Goal: Contribute content: Contribute content

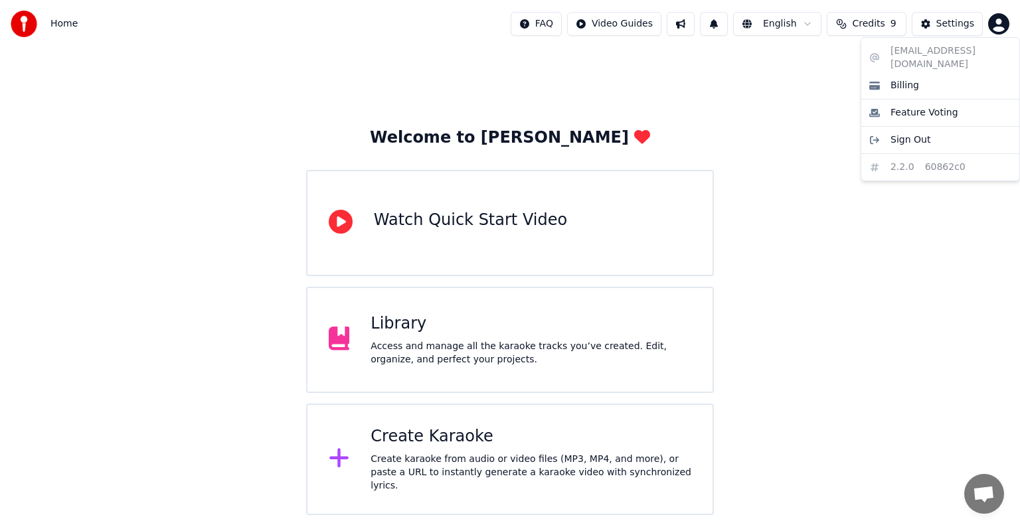
click at [998, 21] on html "Home FAQ Video Guides English Credits 9 Settings Welcome to Youka Watch Quick S…" at bounding box center [510, 257] width 1020 height 515
drag, startPoint x: 875, startPoint y: 261, endPoint x: 837, endPoint y: 285, distance: 44.8
click at [873, 263] on html "Home FAQ Video Guides English Credits 9 Settings Welcome to Youka Watch Quick S…" at bounding box center [510, 257] width 1020 height 515
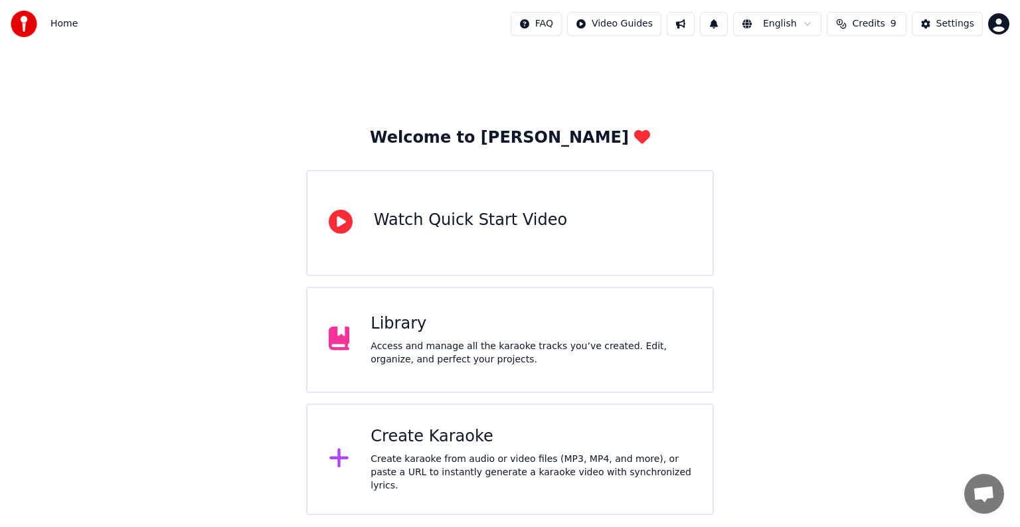
click at [372, 337] on div "Library Access and manage all the karaoke tracks you’ve created. Edit, organize…" at bounding box center [531, 340] width 321 height 53
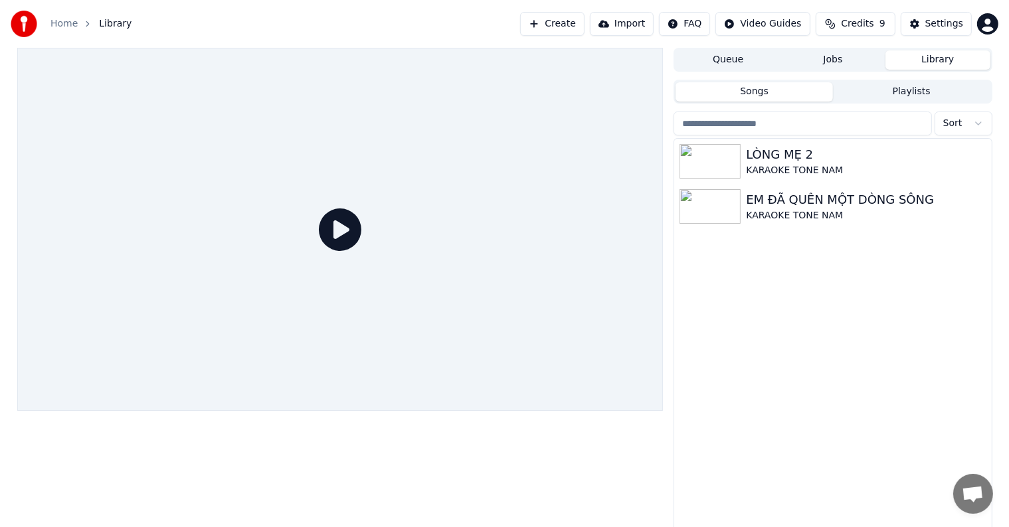
click at [802, 272] on div "LÒNG MẸ 2 KARAOKE TONE NAM EM ĐÃ QUÊN MỘT DÒNG SÔNG KARAOKE TONE NAM" at bounding box center [832, 336] width 317 height 395
click at [741, 280] on div "LÒNG MẸ 2 KARAOKE TONE NAM EM ĐÃ QUÊN MỘT DÒNG SÔNG KARAOKE TONE NAM" at bounding box center [832, 336] width 317 height 395
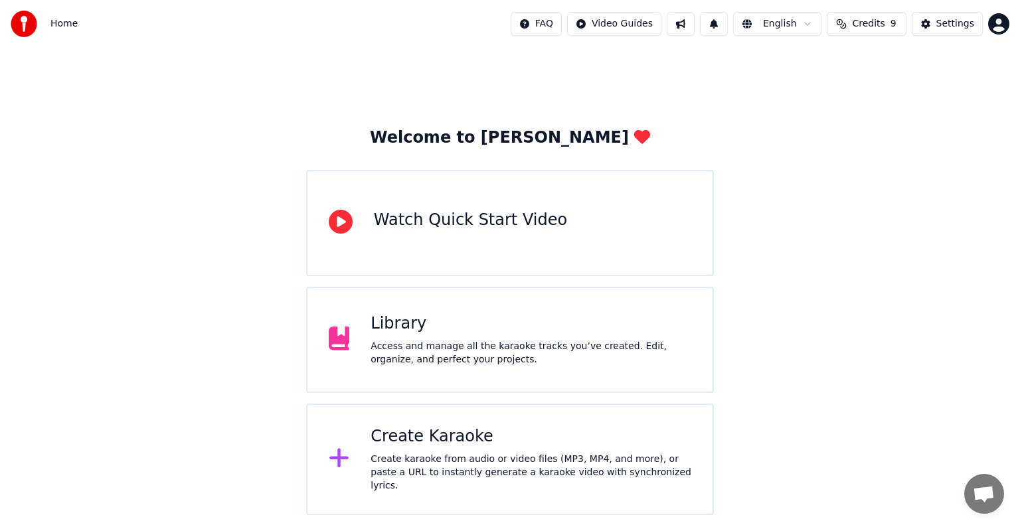
click at [433, 343] on div "Access and manage all the karaoke tracks you’ve created. Edit, organize, and pe…" at bounding box center [531, 353] width 321 height 27
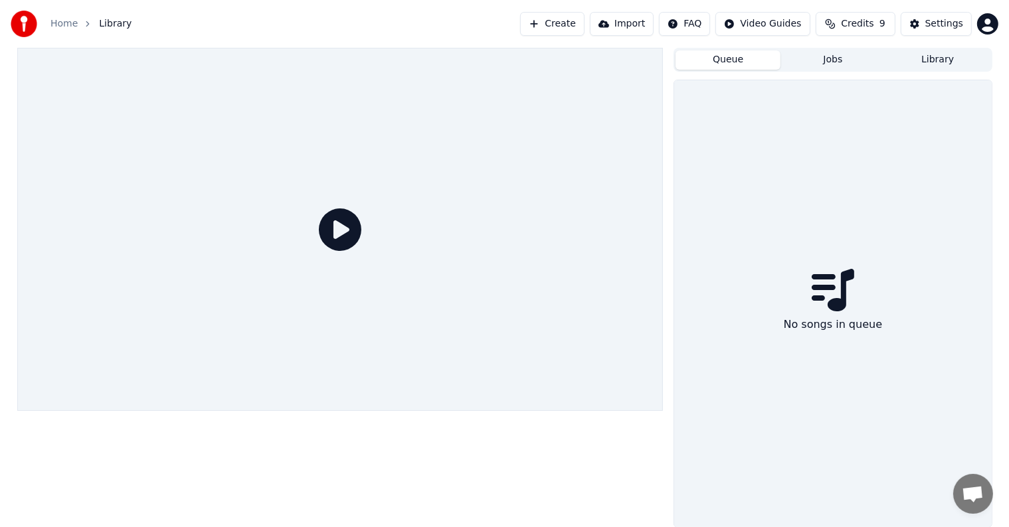
click at [736, 58] on button "Queue" at bounding box center [728, 59] width 105 height 19
click at [476, 359] on div at bounding box center [340, 229] width 646 height 363
click at [333, 224] on icon at bounding box center [340, 230] width 43 height 43
click at [566, 27] on button "Create" at bounding box center [552, 24] width 64 height 24
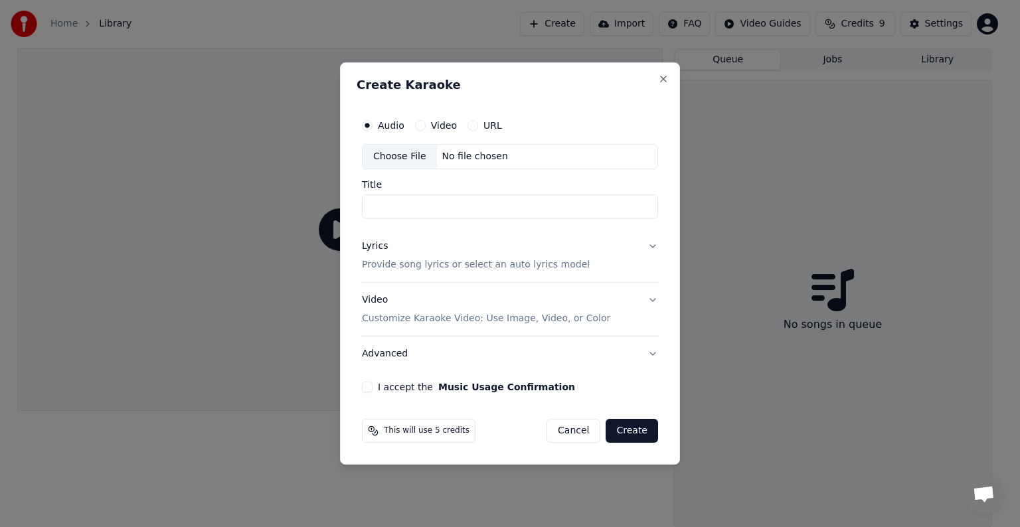
click at [440, 125] on label "Video" at bounding box center [444, 125] width 26 height 9
click at [426, 125] on button "Video" at bounding box center [420, 125] width 11 height 11
click at [475, 122] on div "URL" at bounding box center [485, 125] width 35 height 11
click at [474, 130] on div "URL" at bounding box center [485, 125] width 35 height 11
click at [468, 126] on button "URL" at bounding box center [473, 125] width 11 height 11
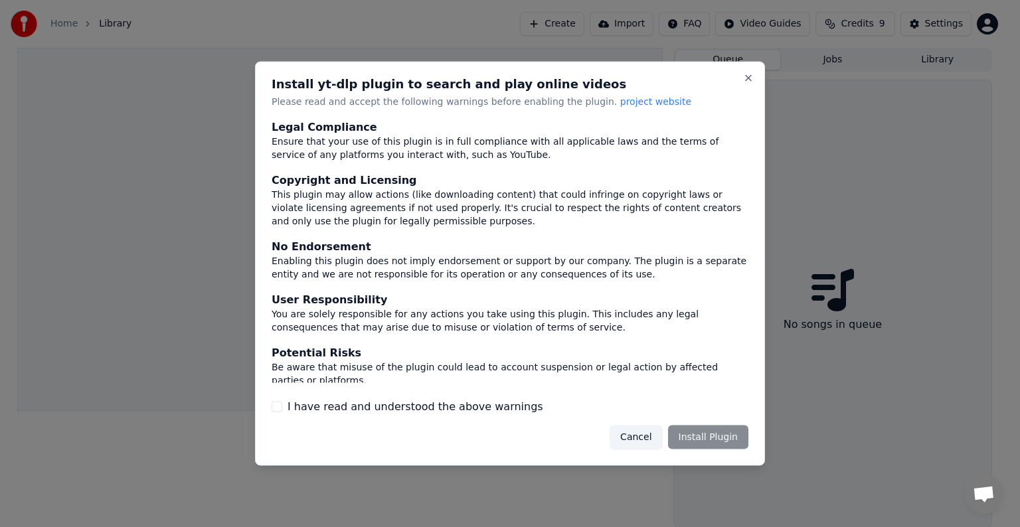
click at [474, 120] on div "Legal Compliance" at bounding box center [510, 127] width 477 height 16
click at [582, 440] on div "Cancel Install Plugin" at bounding box center [510, 437] width 477 height 24
click at [637, 442] on button "Cancel" at bounding box center [636, 437] width 52 height 24
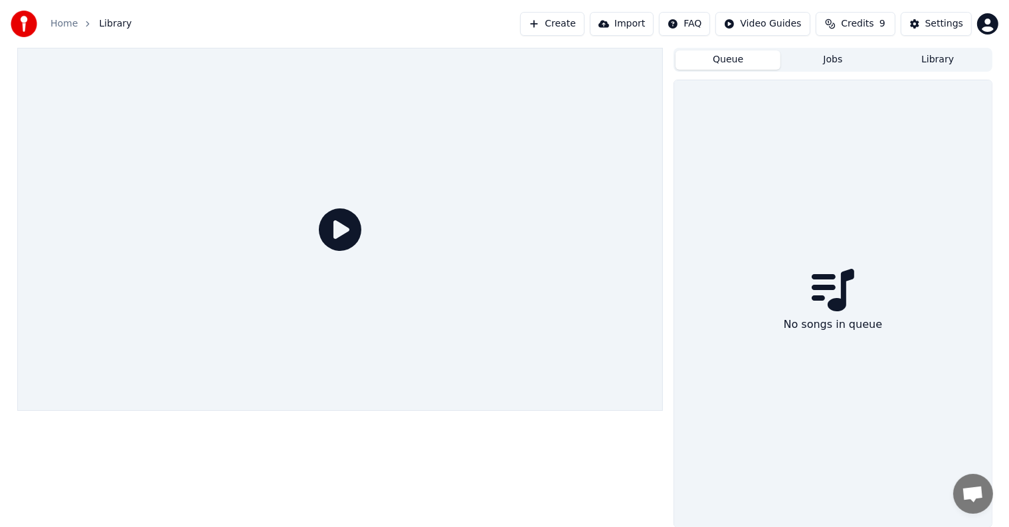
click at [855, 138] on div "No songs in queue" at bounding box center [832, 303] width 317 height 447
click at [941, 20] on div "Settings" at bounding box center [944, 23] width 38 height 13
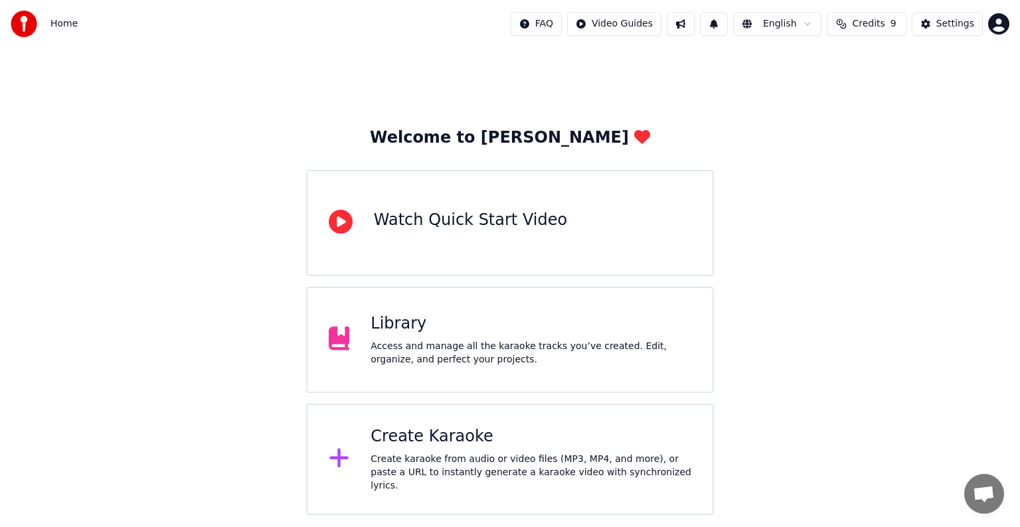
click at [425, 441] on div "Create Karaoke" at bounding box center [531, 436] width 321 height 21
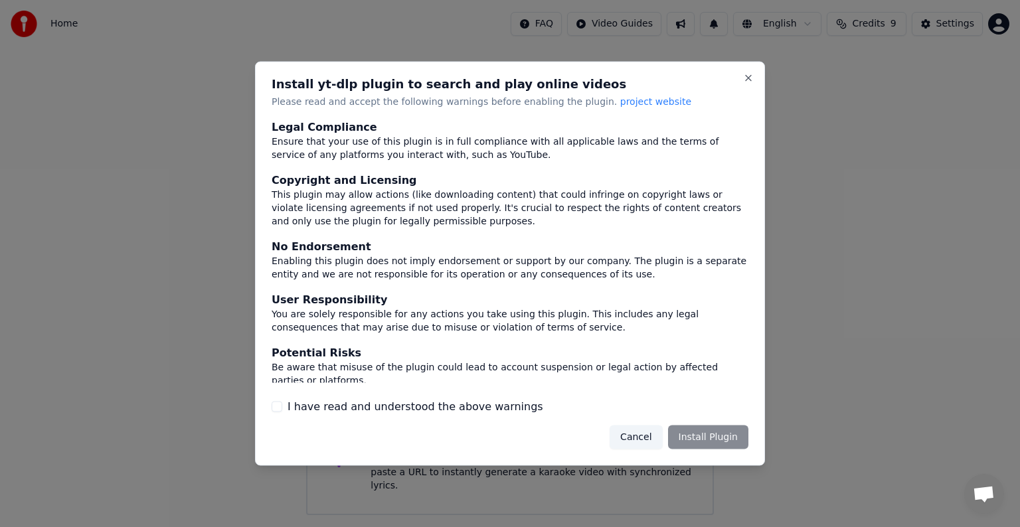
click at [276, 405] on button "I have read and understood the above warnings" at bounding box center [277, 406] width 11 height 11
click at [715, 436] on button "Install Plugin" at bounding box center [708, 437] width 80 height 24
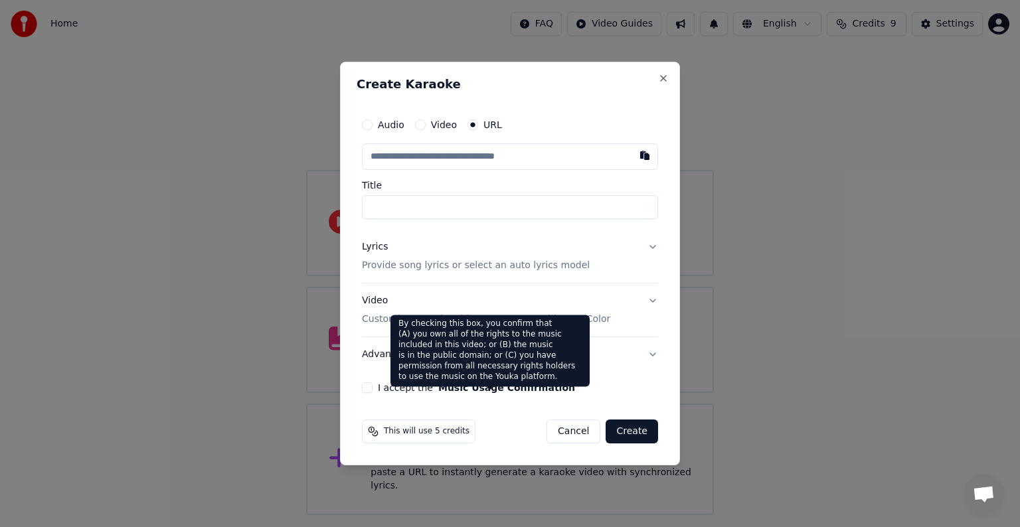
drag, startPoint x: 559, startPoint y: 386, endPoint x: 422, endPoint y: 387, distance: 137.5
click at [422, 387] on div "I accept the Music Usage Confirmation" at bounding box center [510, 388] width 296 height 11
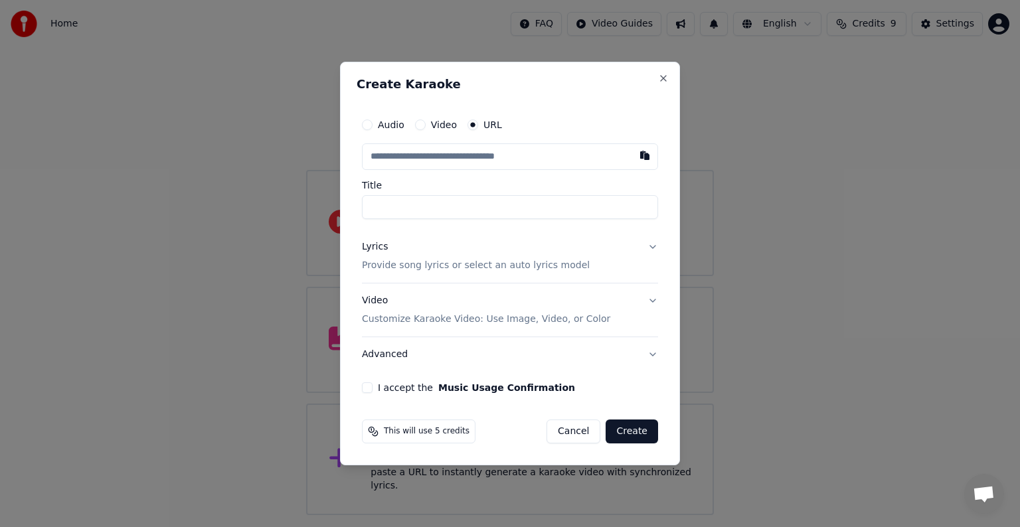
click at [565, 356] on button "Advanced" at bounding box center [510, 354] width 296 height 35
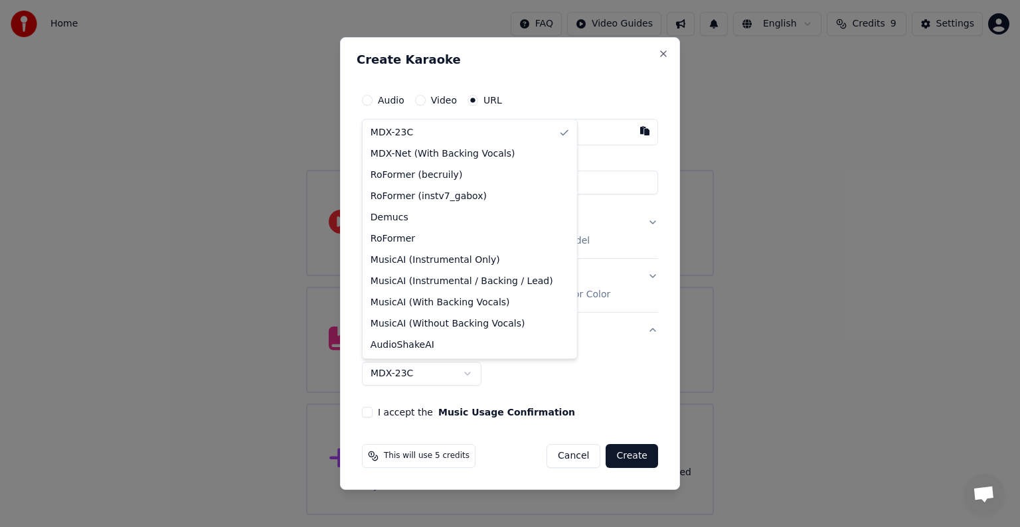
click at [470, 371] on body "**********" at bounding box center [510, 257] width 1020 height 515
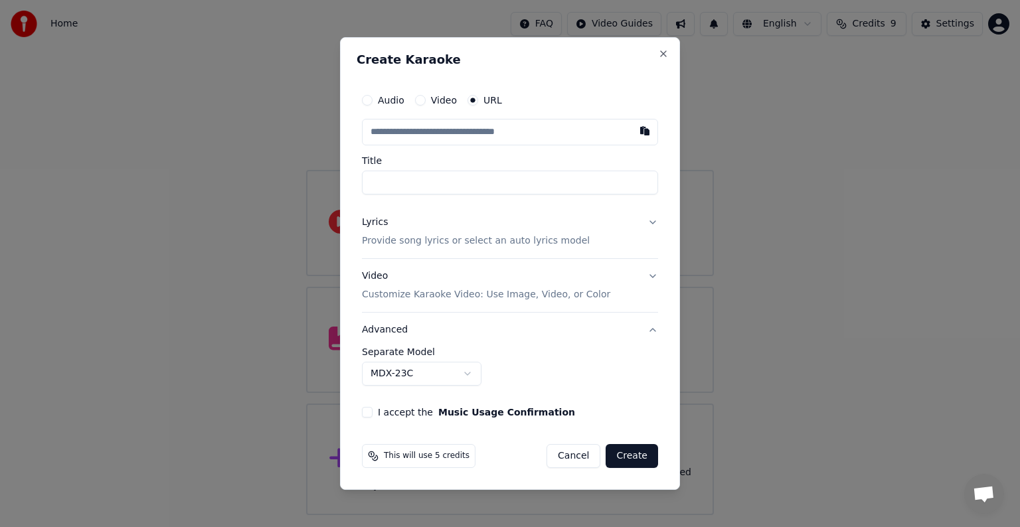
click at [626, 369] on body "**********" at bounding box center [510, 257] width 1020 height 515
click at [419, 98] on button "Video" at bounding box center [420, 100] width 11 height 11
click at [369, 98] on button "Audio" at bounding box center [367, 101] width 11 height 11
click at [471, 99] on button "URL" at bounding box center [473, 101] width 11 height 11
click at [494, 134] on input "text" at bounding box center [510, 132] width 296 height 27
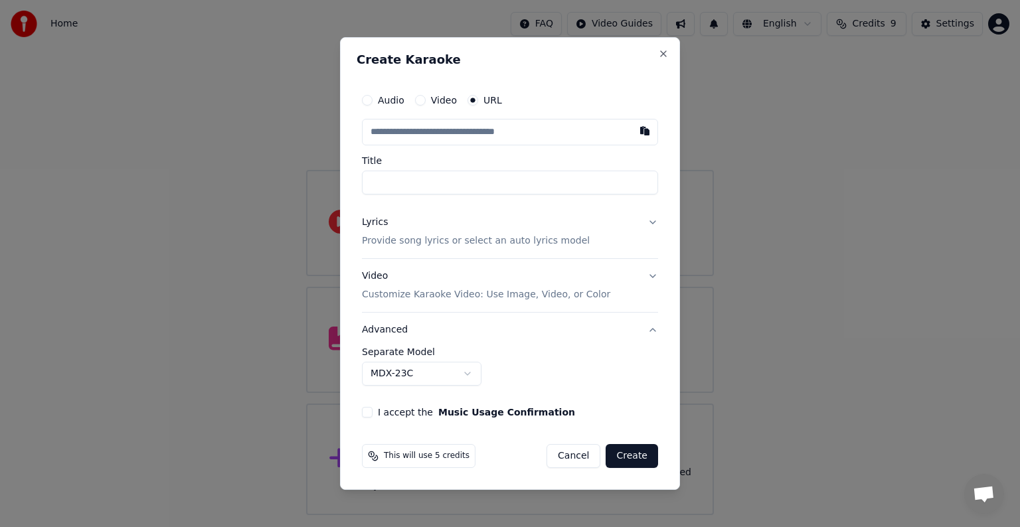
click at [494, 134] on input "text" at bounding box center [510, 132] width 296 height 27
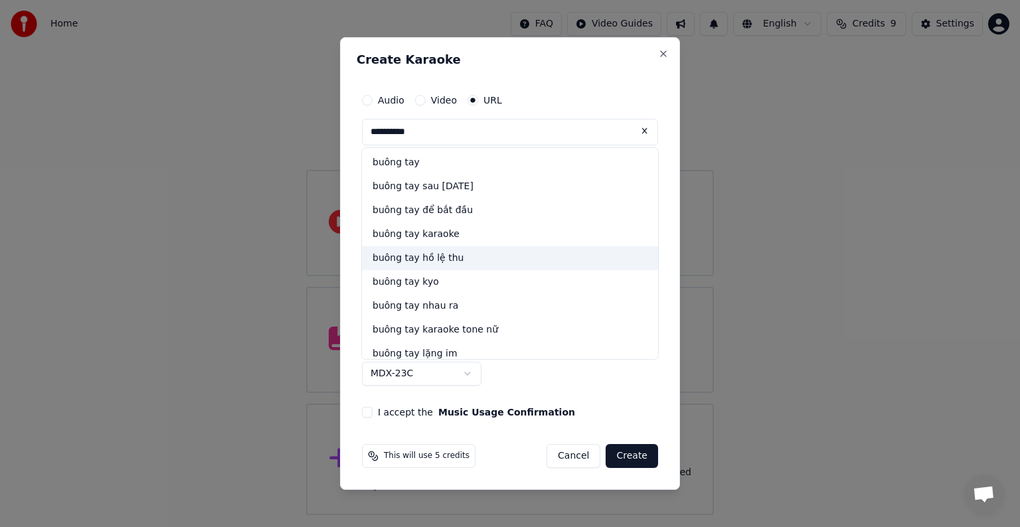
click at [446, 259] on div "buông tay hồ lệ thu" at bounding box center [510, 258] width 296 height 24
type input "**********"
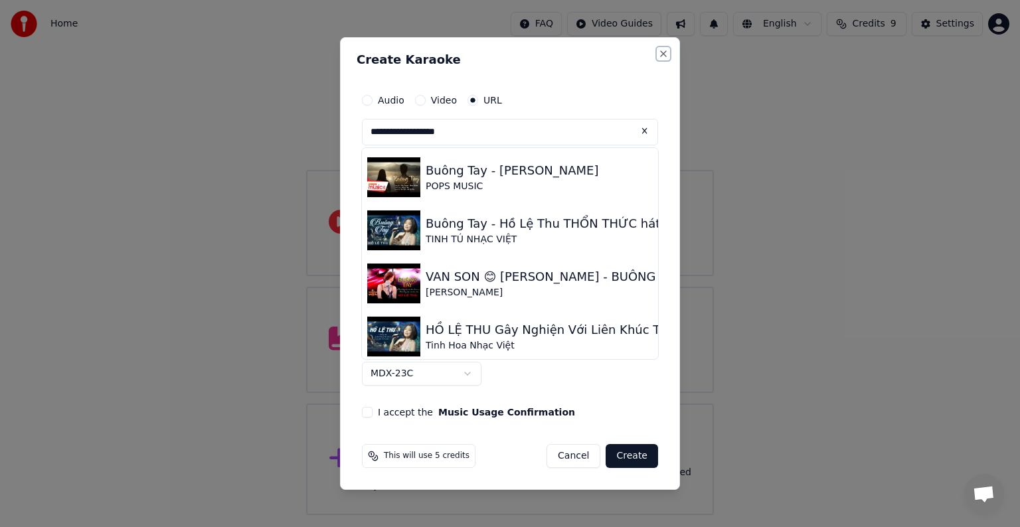
click at [663, 52] on button "Close" at bounding box center [663, 53] width 11 height 11
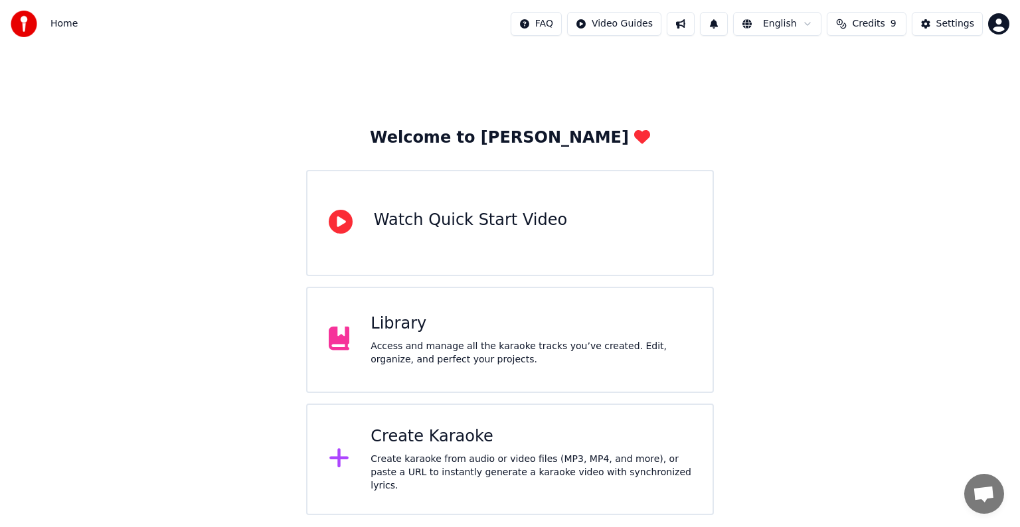
click at [426, 356] on div "Access and manage all the karaoke tracks you’ve created. Edit, organize, and pe…" at bounding box center [531, 353] width 321 height 27
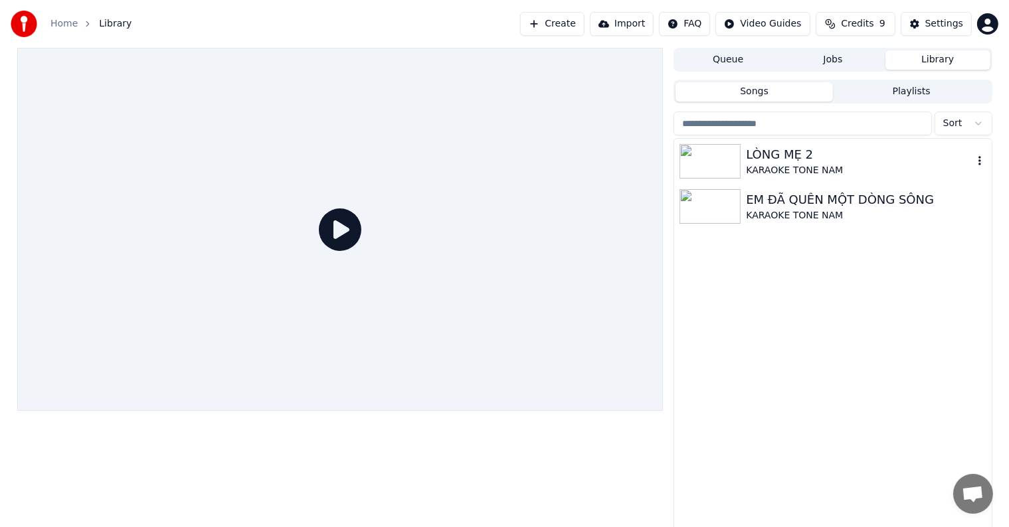
click at [837, 151] on div "LÒNG MẸ 2" at bounding box center [859, 154] width 227 height 19
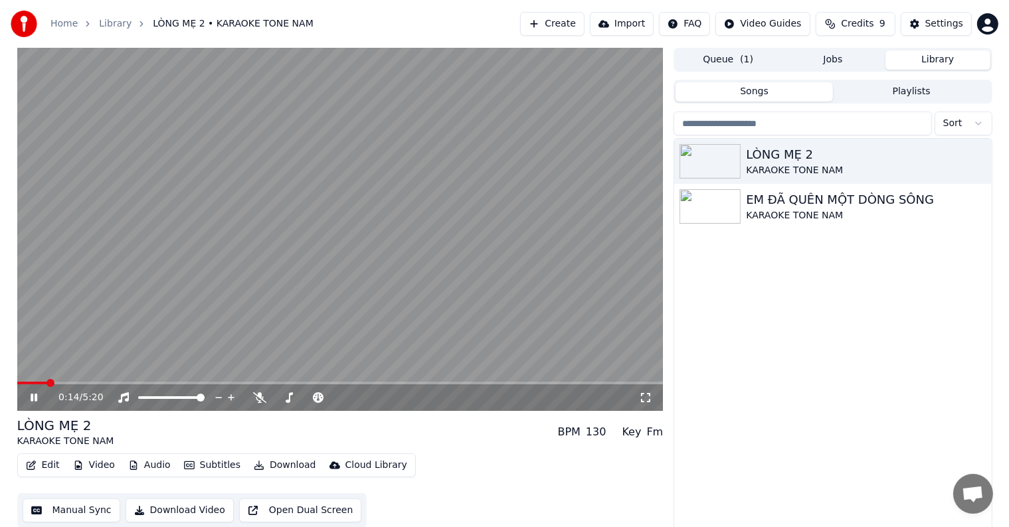
click at [74, 381] on video at bounding box center [340, 229] width 646 height 363
click at [58, 385] on div "0:15 / 5:20" at bounding box center [340, 398] width 646 height 27
click at [37, 399] on icon at bounding box center [34, 397] width 8 height 9
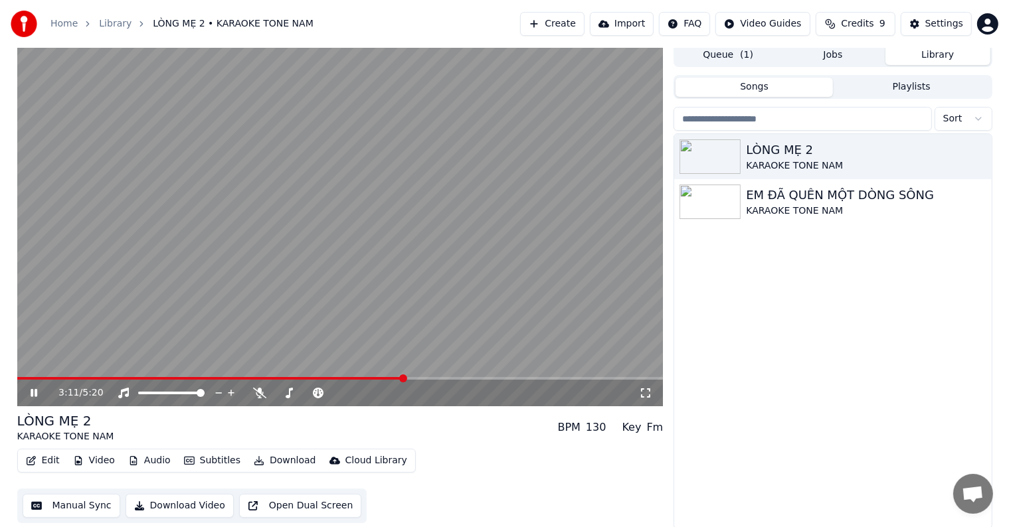
scroll to position [6, 0]
click at [89, 506] on button "Manual Sync" at bounding box center [72, 505] width 98 height 24
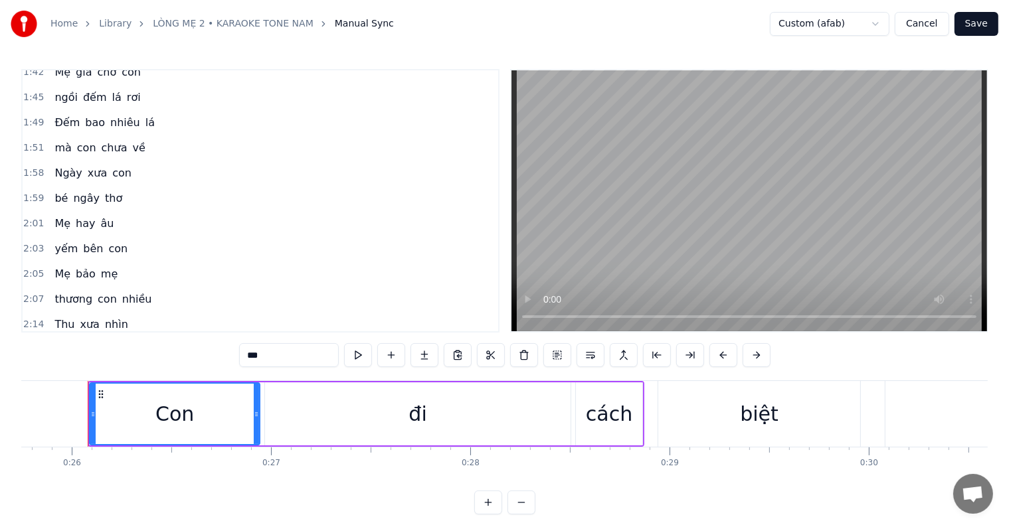
scroll to position [664, 0]
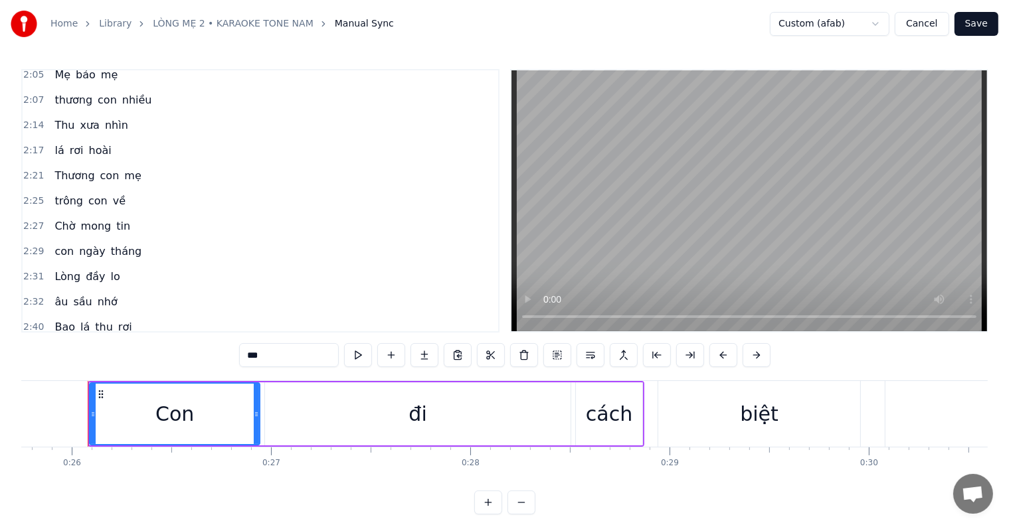
click at [96, 294] on span "nhớ" at bounding box center [107, 301] width 23 height 15
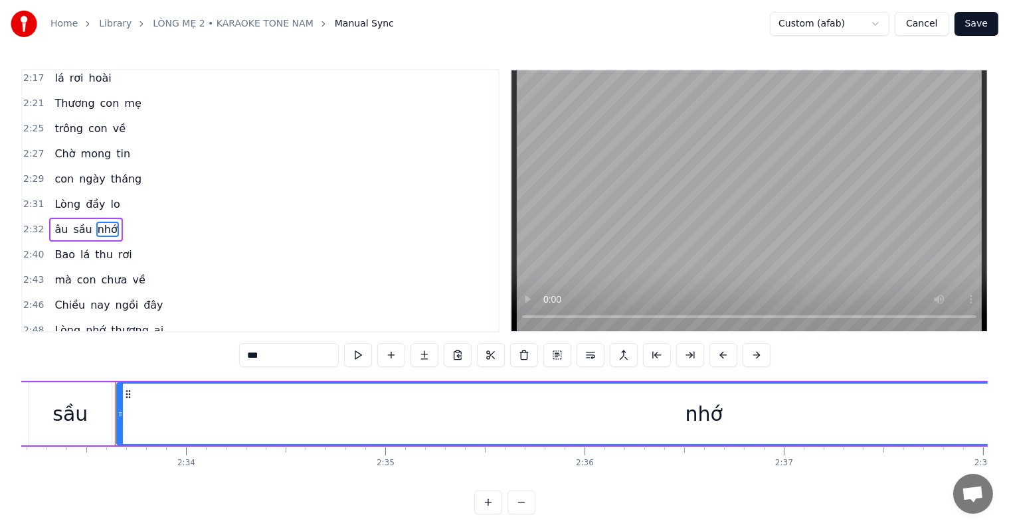
scroll to position [0, 30552]
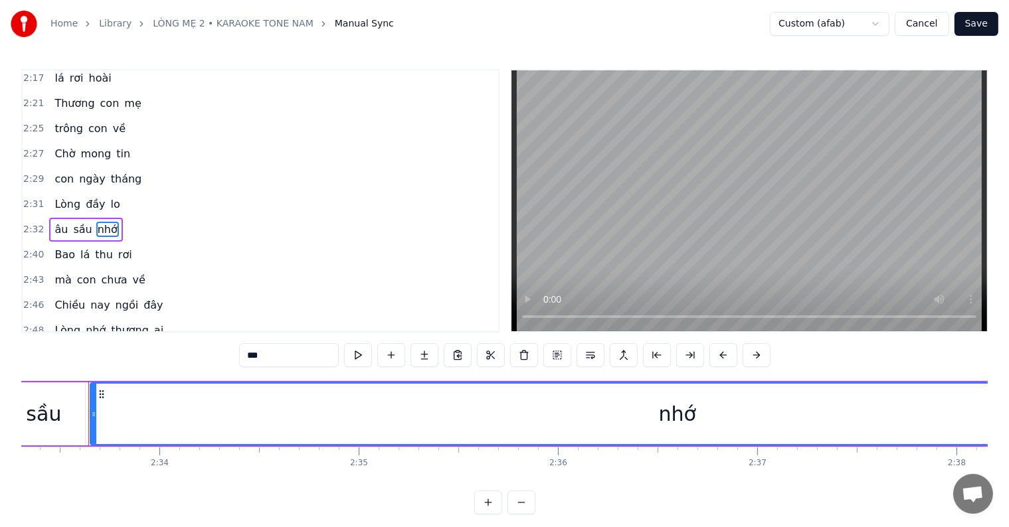
click at [114, 298] on span "ngồi" at bounding box center [127, 305] width 26 height 15
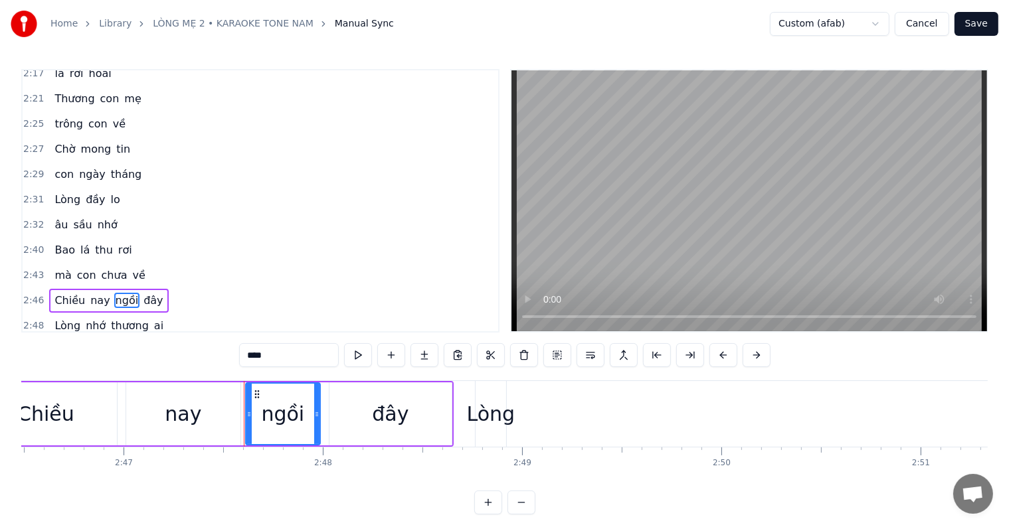
scroll to position [0, 33334]
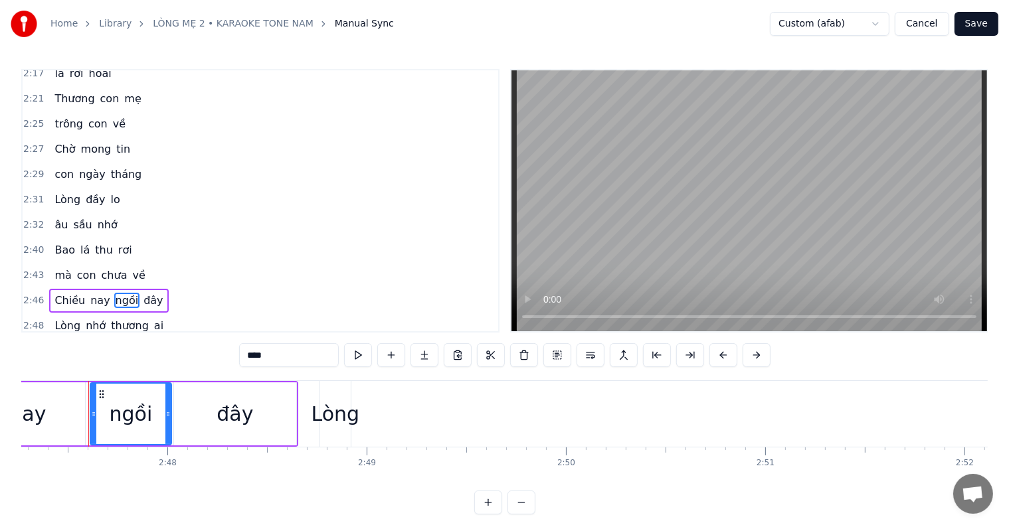
drag, startPoint x: 161, startPoint y: 413, endPoint x: 168, endPoint y: 410, distance: 7.4
click at [168, 410] on icon at bounding box center [167, 414] width 5 height 11
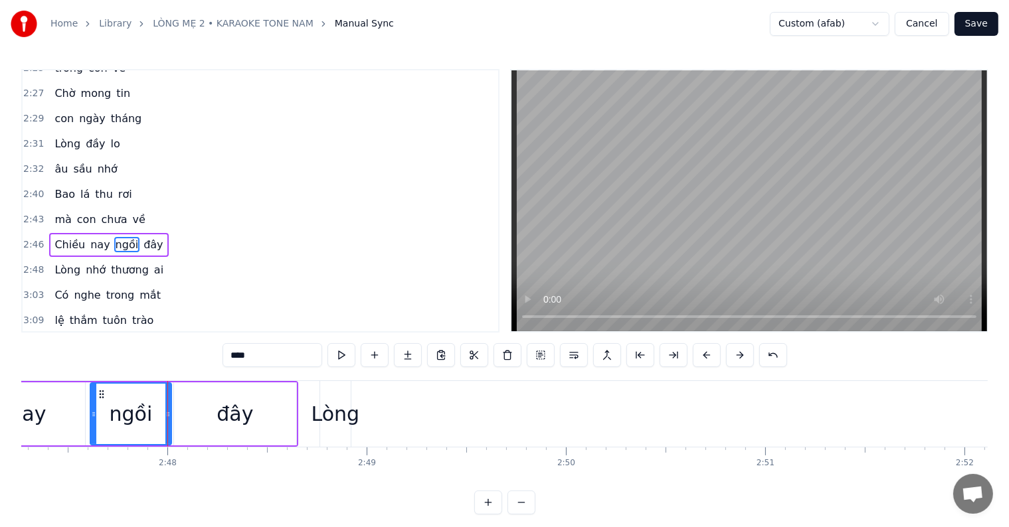
scroll to position [810, 0]
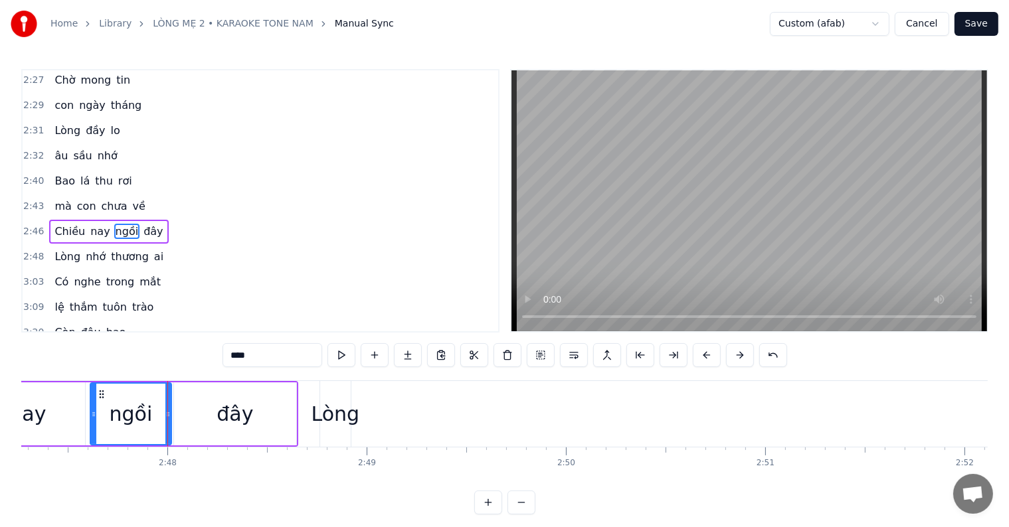
click at [142, 224] on span "đây" at bounding box center [153, 231] width 22 height 15
type input "***"
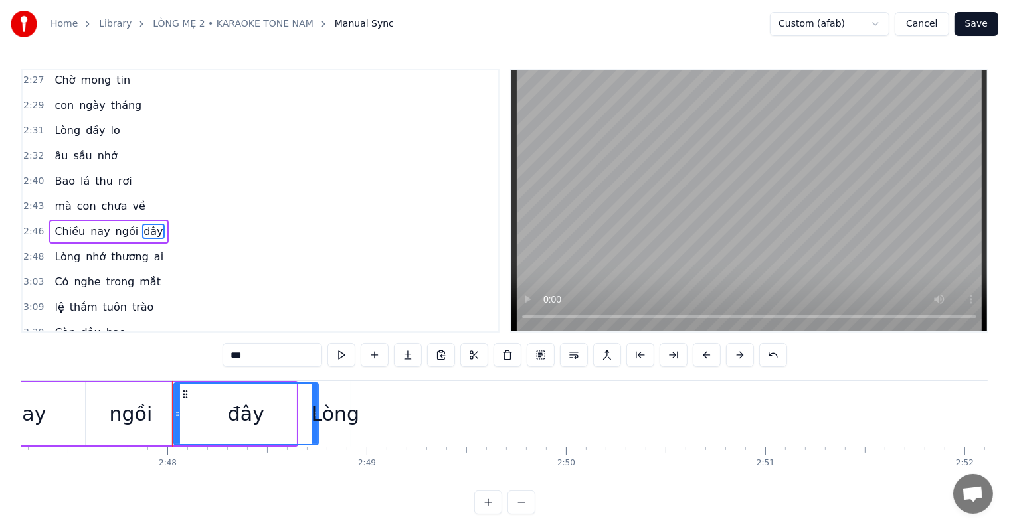
drag, startPoint x: 292, startPoint y: 418, endPoint x: 314, endPoint y: 415, distance: 22.1
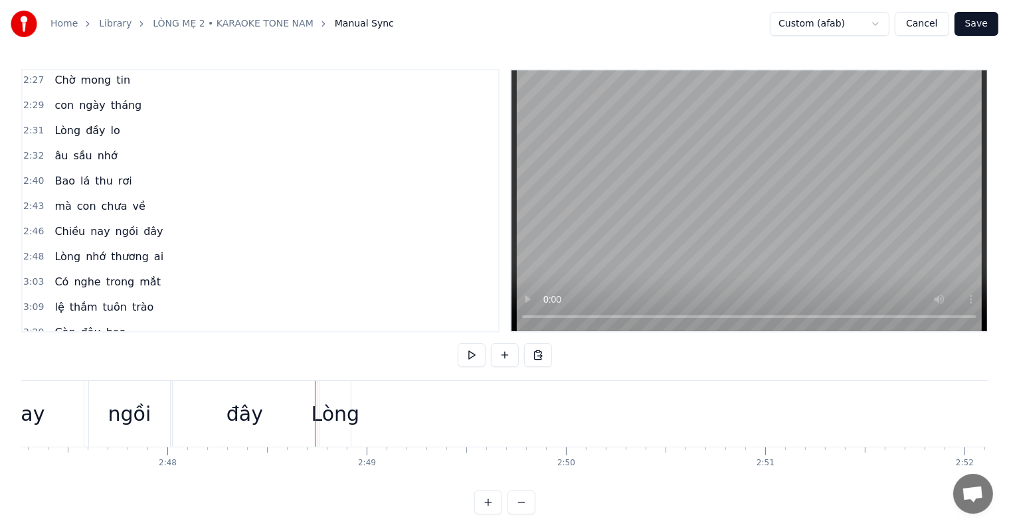
click at [329, 417] on div "Lòng" at bounding box center [336, 414] width 48 height 30
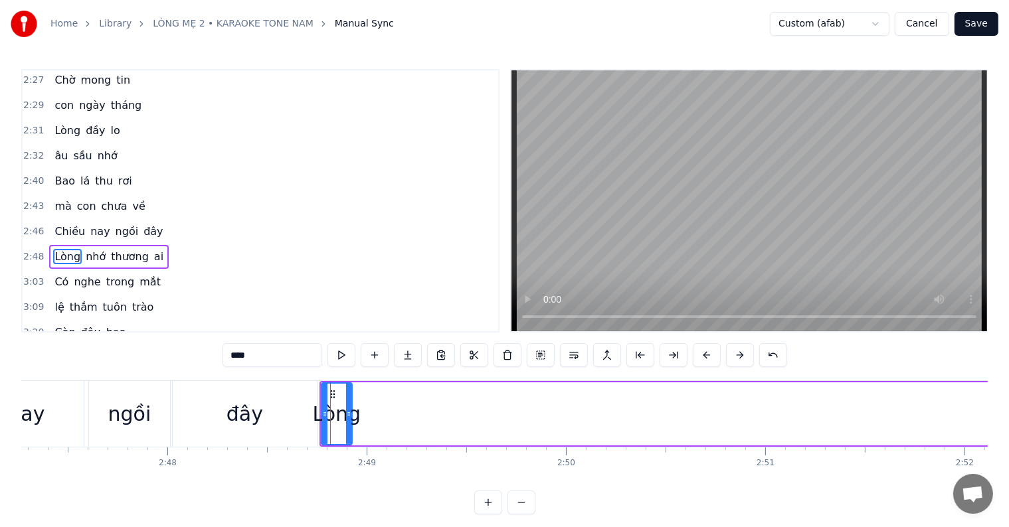
scroll to position [834, 0]
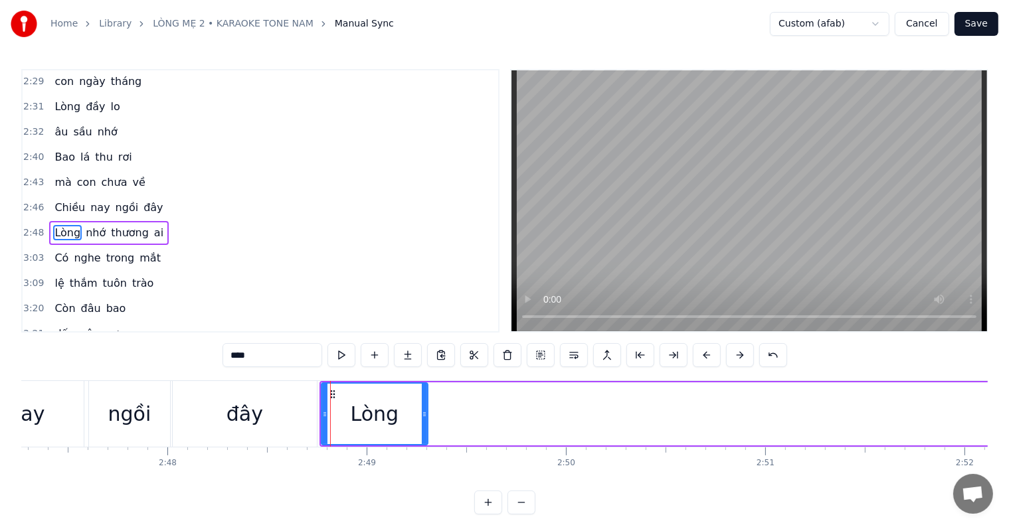
drag, startPoint x: 347, startPoint y: 413, endPoint x: 422, endPoint y: 413, distance: 75.7
click at [422, 413] on icon at bounding box center [424, 414] width 5 height 11
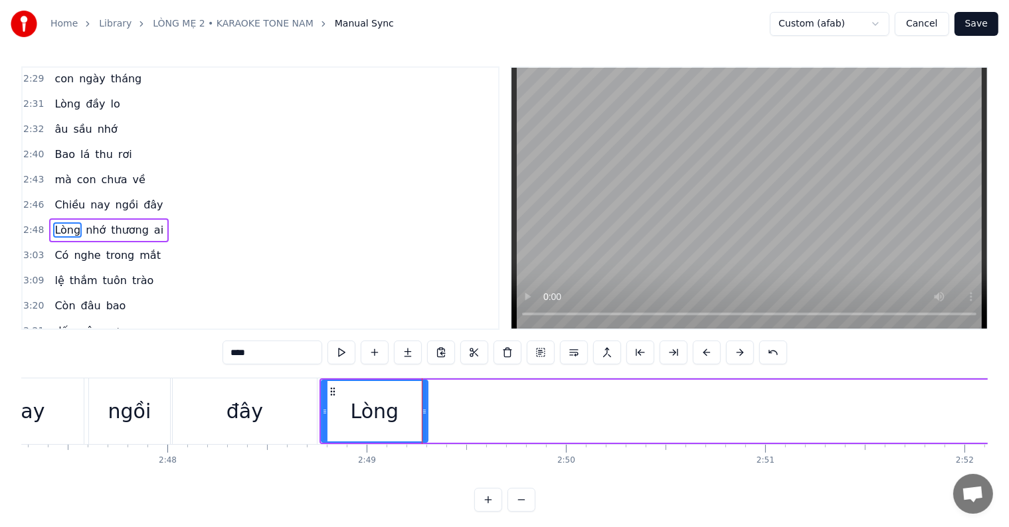
scroll to position [20, 0]
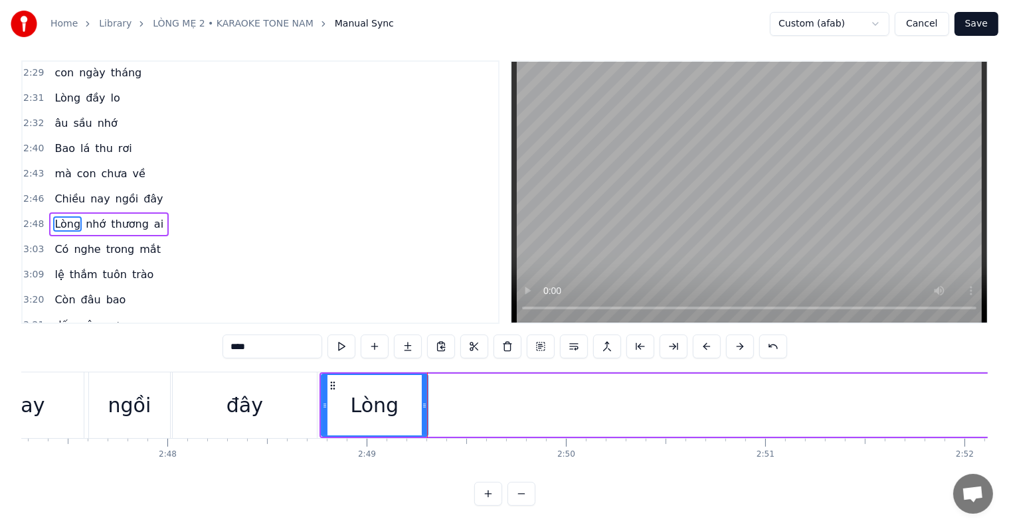
drag, startPoint x: 322, startPoint y: 390, endPoint x: 308, endPoint y: 390, distance: 14.0
click at [309, 401] on icon at bounding box center [311, 406] width 5 height 11
drag, startPoint x: 309, startPoint y: 398, endPoint x: 292, endPoint y: 397, distance: 16.6
click at [292, 401] on icon at bounding box center [294, 406] width 5 height 11
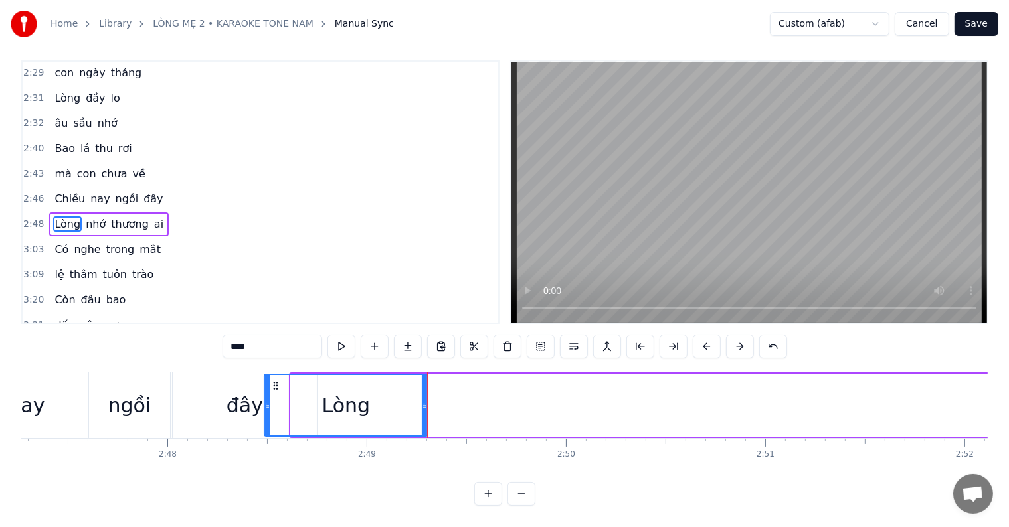
drag, startPoint x: 292, startPoint y: 393, endPoint x: 271, endPoint y: 391, distance: 21.4
click at [265, 401] on icon at bounding box center [267, 406] width 5 height 11
click at [232, 391] on div "đây" at bounding box center [245, 406] width 37 height 30
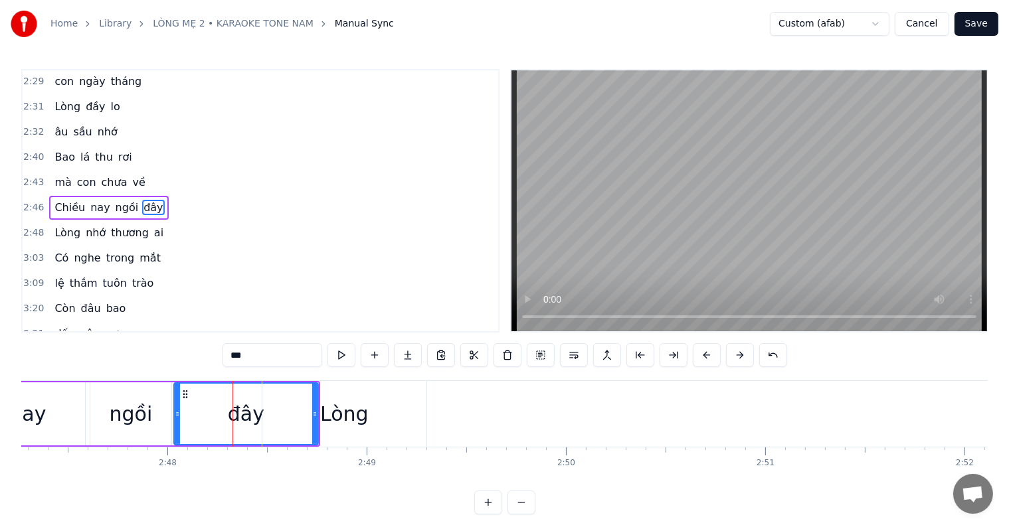
scroll to position [810, 0]
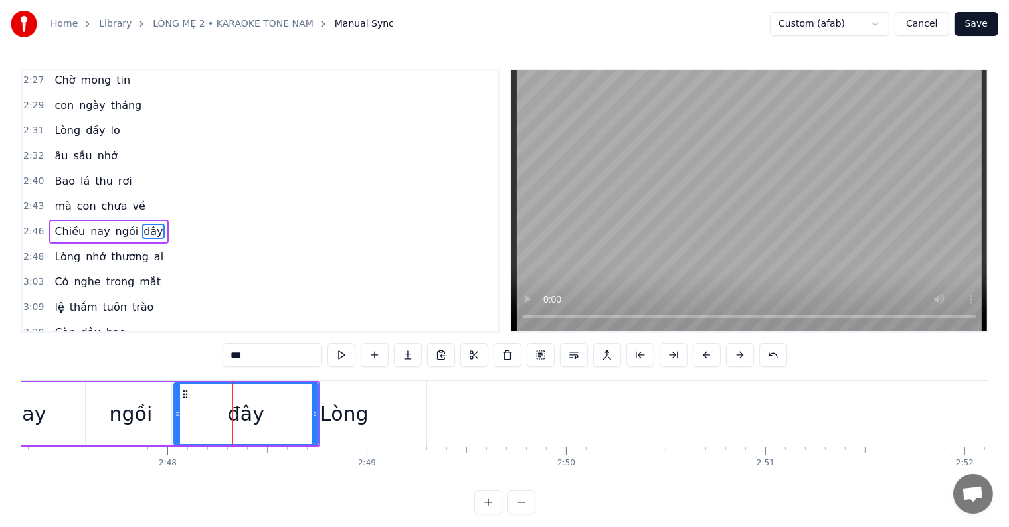
drag, startPoint x: 317, startPoint y: 422, endPoint x: 271, endPoint y: 422, distance: 45.8
click at [271, 422] on div "Lòng" at bounding box center [344, 414] width 164 height 66
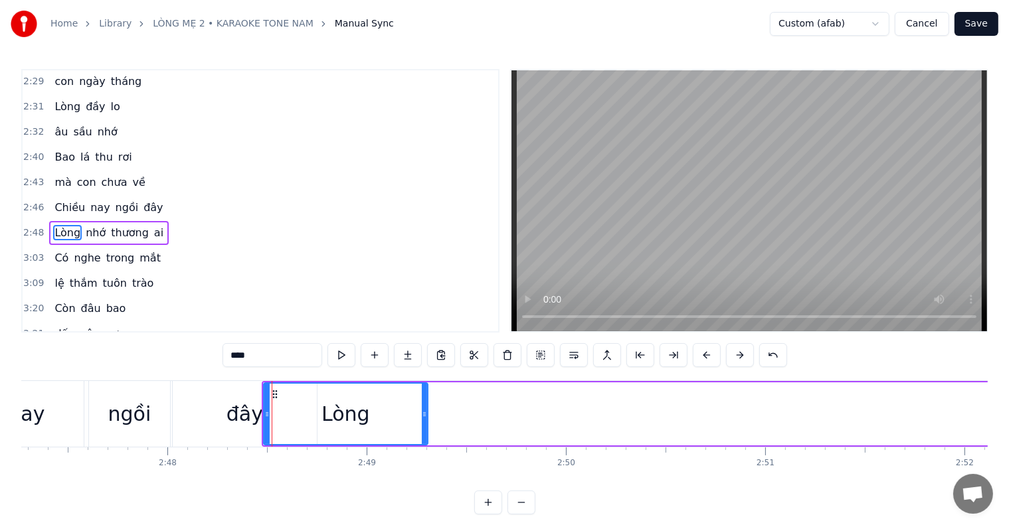
click at [236, 411] on div "đây" at bounding box center [245, 414] width 37 height 30
type input "***"
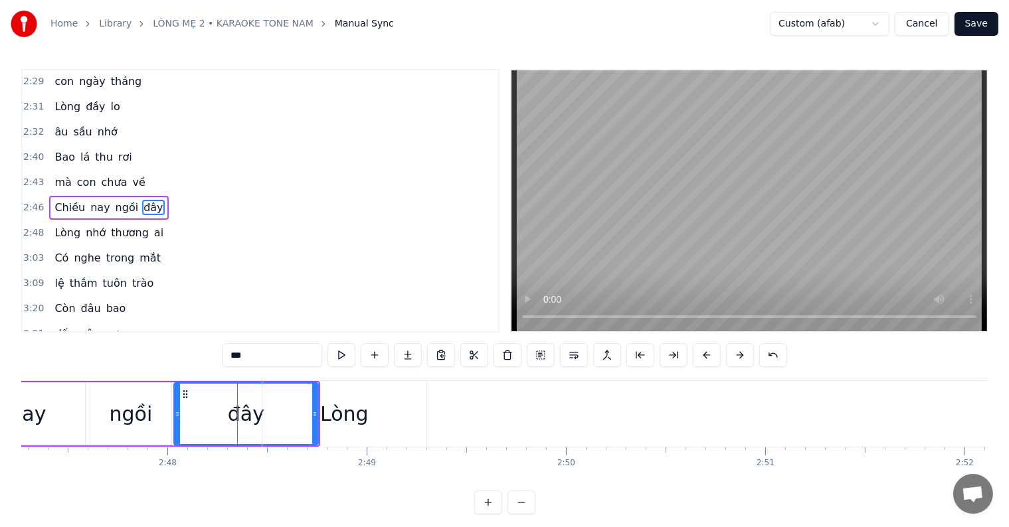
scroll to position [810, 0]
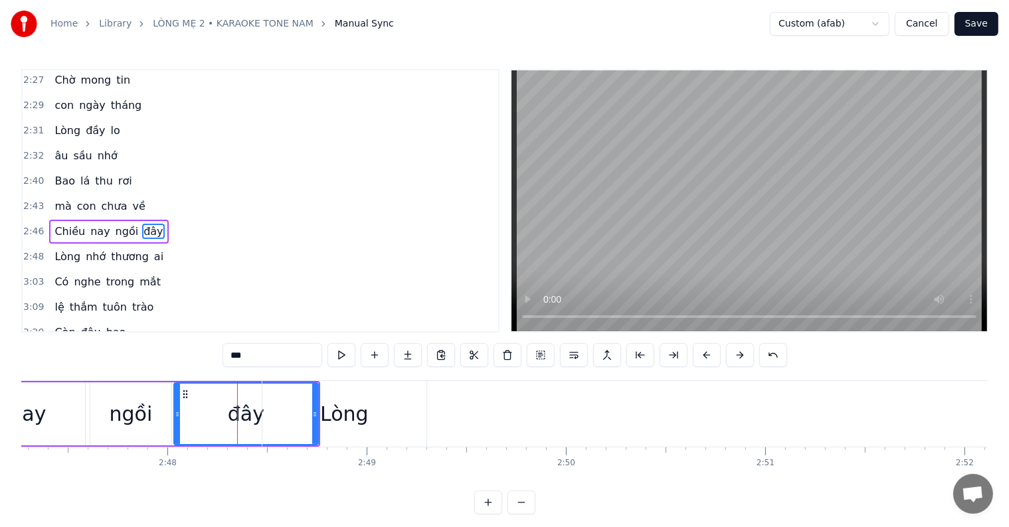
click at [225, 414] on div "đây" at bounding box center [246, 414] width 143 height 60
click at [224, 419] on div at bounding box center [224, 414] width 1 height 66
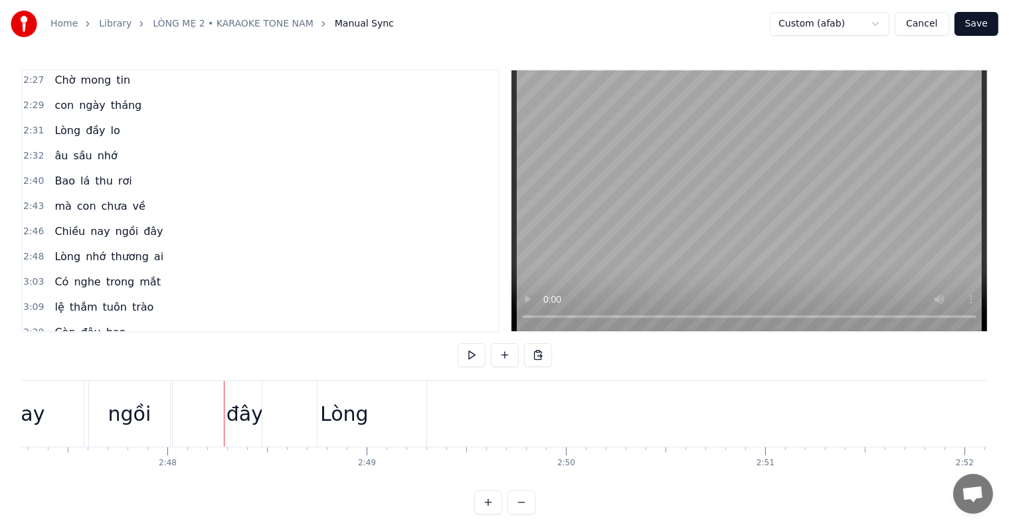
click at [224, 419] on div at bounding box center [224, 414] width 1 height 66
click at [242, 419] on div "đây" at bounding box center [245, 414] width 37 height 30
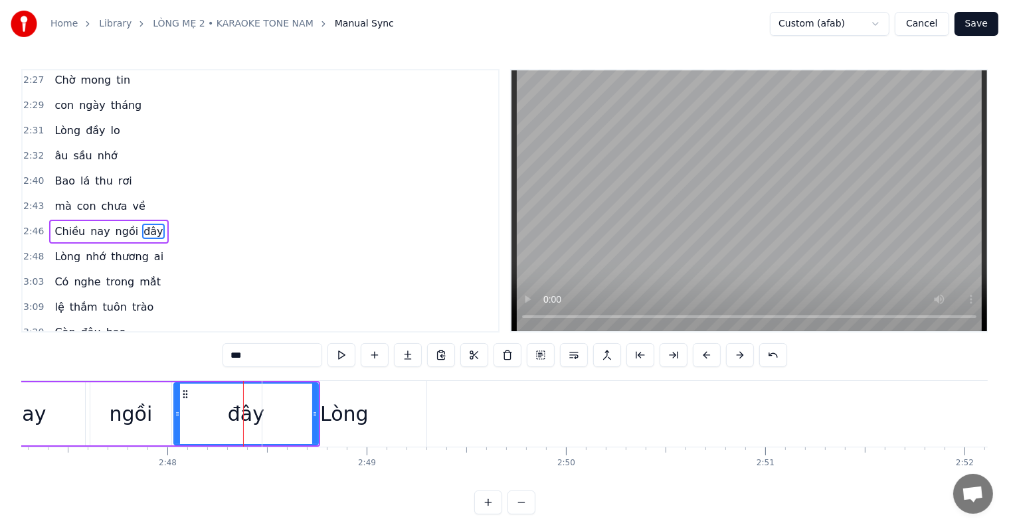
drag, startPoint x: 312, startPoint y: 420, endPoint x: 266, endPoint y: 420, distance: 45.8
click at [284, 420] on div "Lòng" at bounding box center [344, 414] width 164 height 66
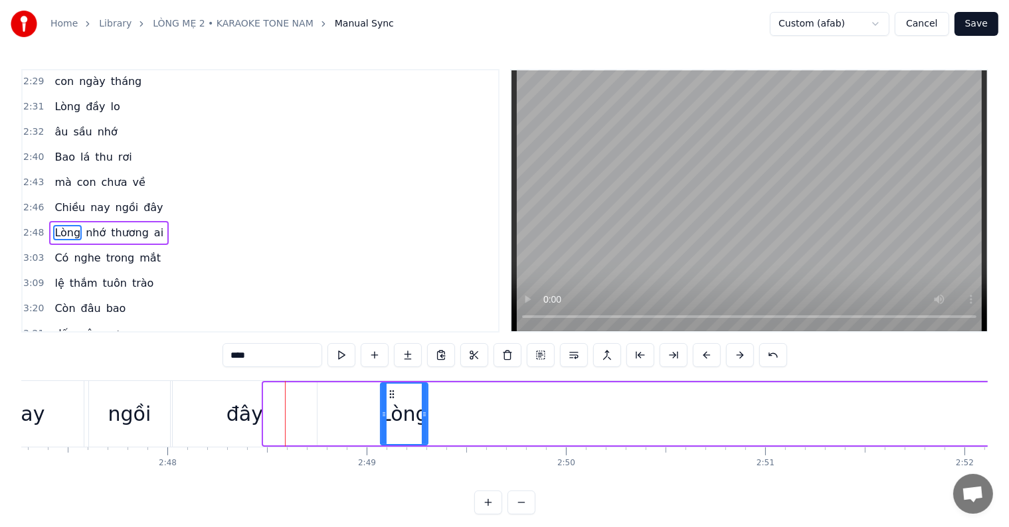
drag, startPoint x: 267, startPoint y: 420, endPoint x: 384, endPoint y: 417, distance: 117.0
click at [384, 417] on div at bounding box center [383, 414] width 5 height 60
click at [273, 415] on div "đây" at bounding box center [245, 414] width 144 height 66
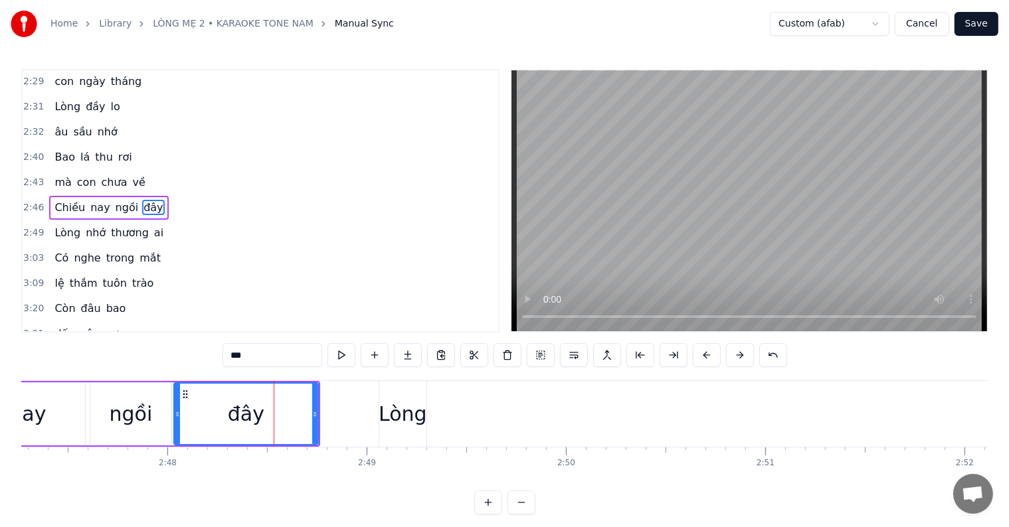
scroll to position [810, 0]
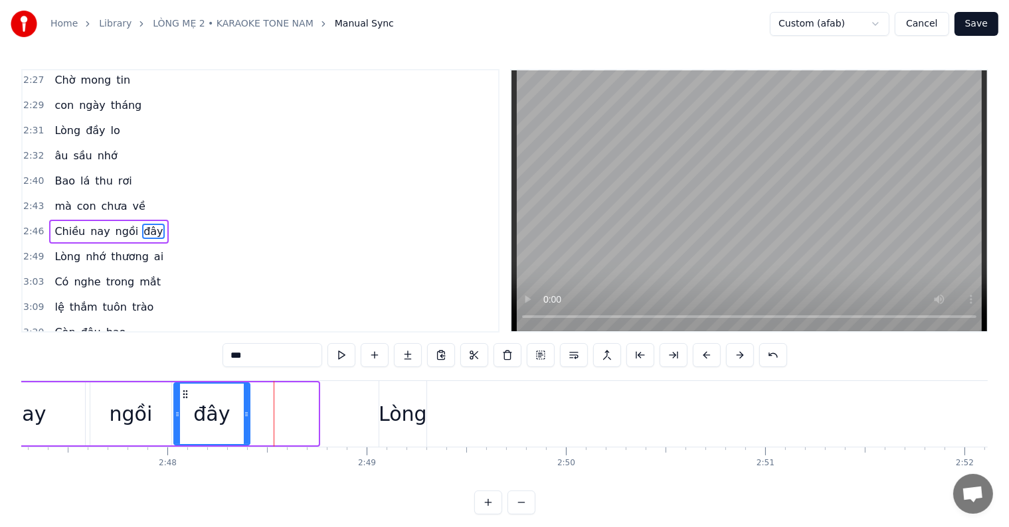
drag, startPoint x: 309, startPoint y: 413, endPoint x: 244, endPoint y: 412, distance: 64.4
click at [244, 412] on icon at bounding box center [246, 414] width 5 height 11
click at [401, 414] on div "Lòng" at bounding box center [403, 414] width 48 height 30
type input "****"
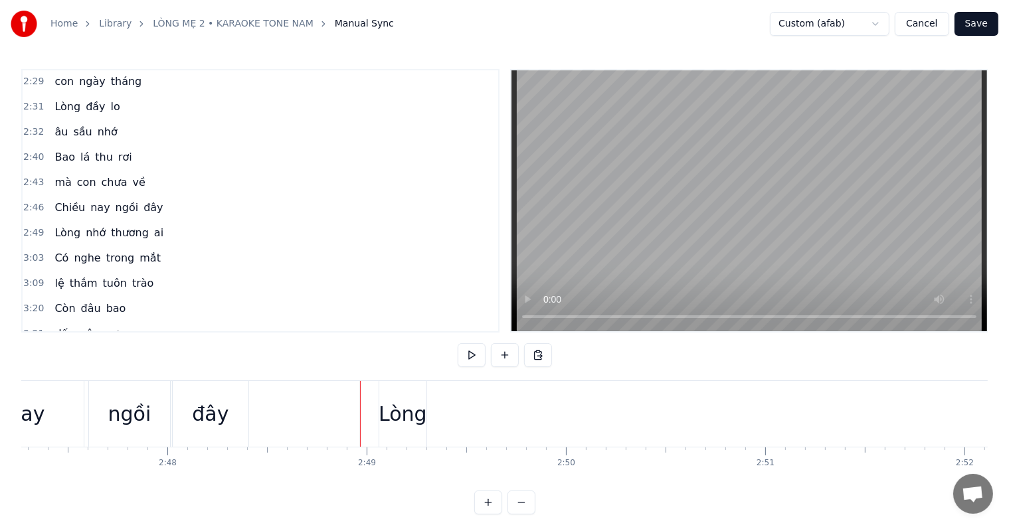
click at [393, 412] on div "Lòng" at bounding box center [403, 414] width 48 height 30
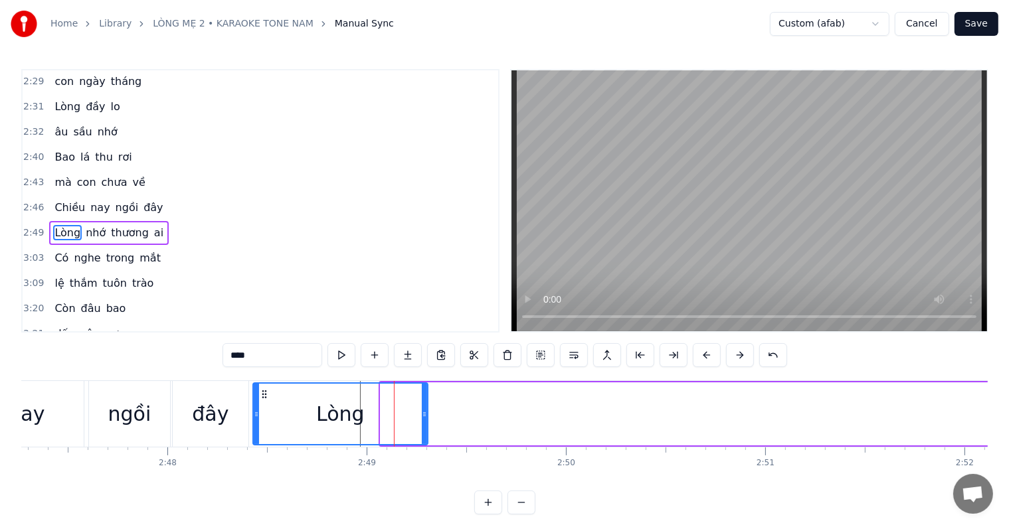
drag, startPoint x: 381, startPoint y: 415, endPoint x: 253, endPoint y: 415, distance: 127.5
click at [254, 415] on icon at bounding box center [256, 414] width 5 height 11
click at [207, 413] on div "đây" at bounding box center [210, 414] width 37 height 30
type input "***"
